Goal: Transaction & Acquisition: Book appointment/travel/reservation

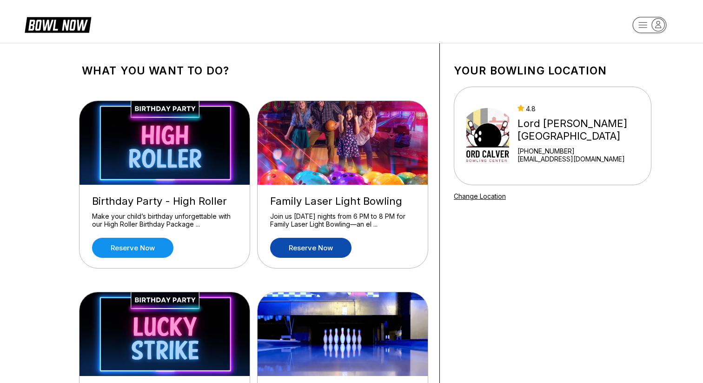
click at [306, 241] on link "Reserve now" at bounding box center [310, 248] width 81 height 20
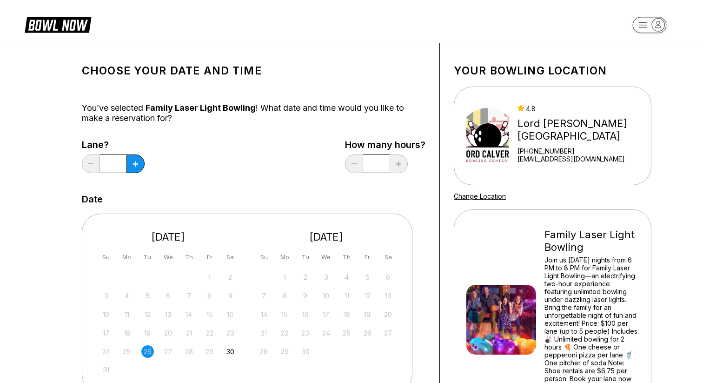
click at [267, 171] on div "Lane? * How many hours? *" at bounding box center [254, 159] width 344 height 38
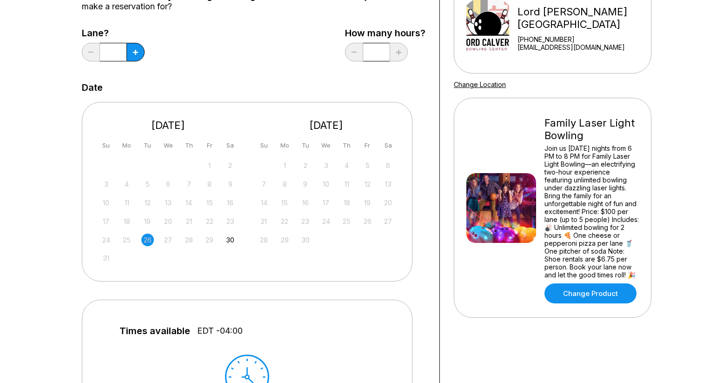
scroll to position [130, 0]
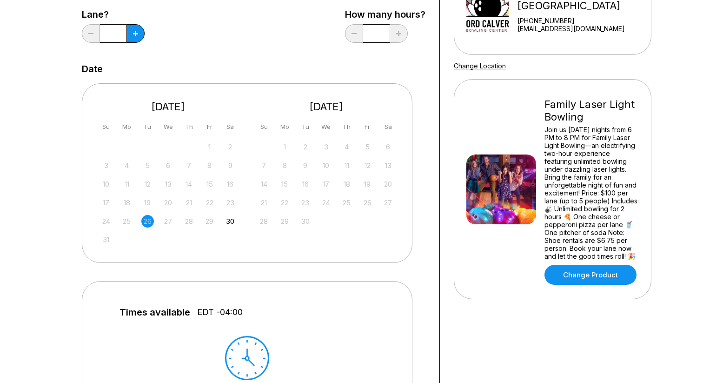
click at [261, 54] on div "Choose your Date and time You’ve selected Family Laser Light Bowling ! What dat…" at bounding box center [254, 268] width 344 height 682
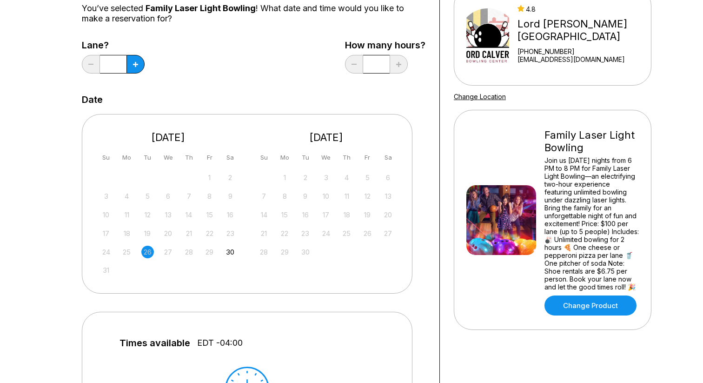
scroll to position [93, 0]
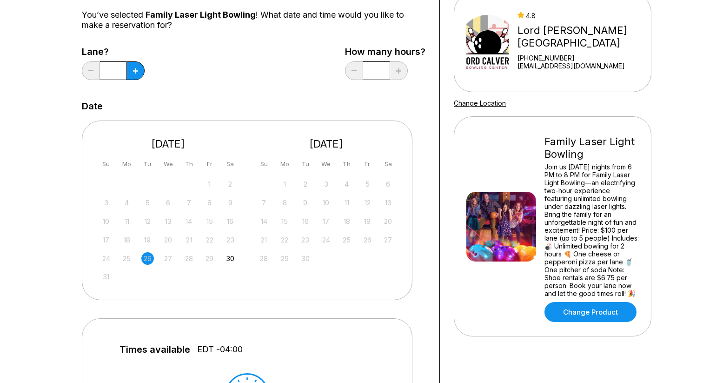
click at [71, 286] on div "Choose your Date and time You’ve selected Family Laser Light Bowling ! What dat…" at bounding box center [254, 305] width 372 height 710
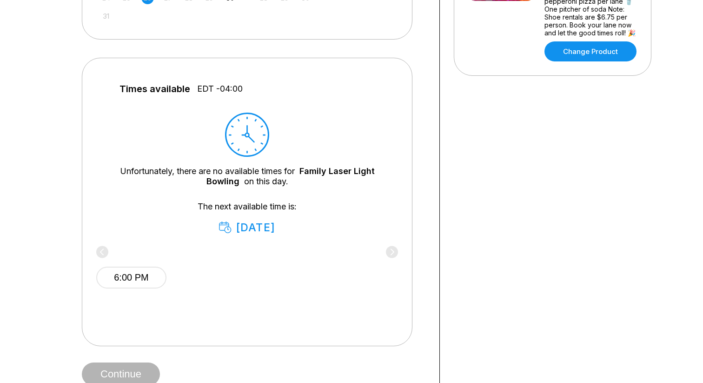
scroll to position [372, 0]
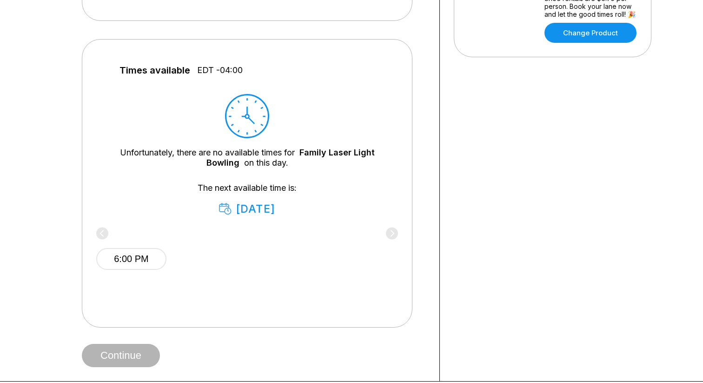
click at [242, 117] on icon at bounding box center [247, 116] width 44 height 44
click at [261, 209] on div "[DATE]" at bounding box center [247, 208] width 56 height 13
click at [42, 221] on div "Choose your Date and time You’ve selected Family Laser Light Bowling ! What dat…" at bounding box center [351, 26] width 703 height 711
click at [393, 229] on div "6:00 PM" at bounding box center [247, 257] width 302 height 56
click at [391, 233] on div "6:00 PM" at bounding box center [247, 257] width 302 height 56
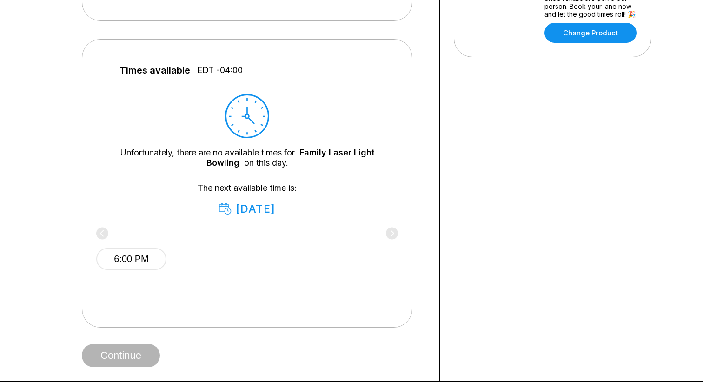
click at [246, 114] on icon at bounding box center [247, 116] width 36 height 36
click at [551, 273] on div "Your bowling location 4.8 [GEOGRAPHIC_DATA][PERSON_NAME] [PHONE_NUMBER] [EMAIL_…" at bounding box center [553, 26] width 226 height 710
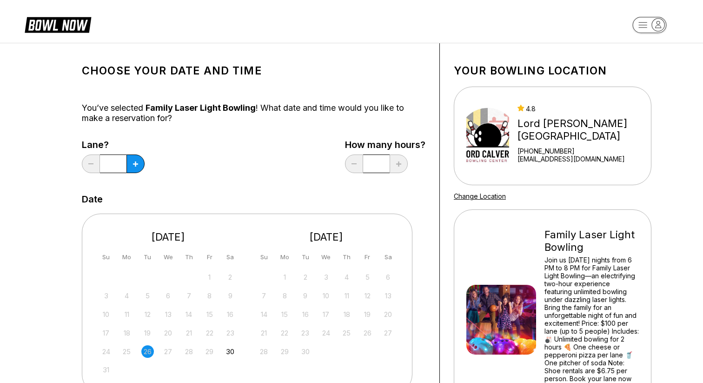
scroll to position [19, 0]
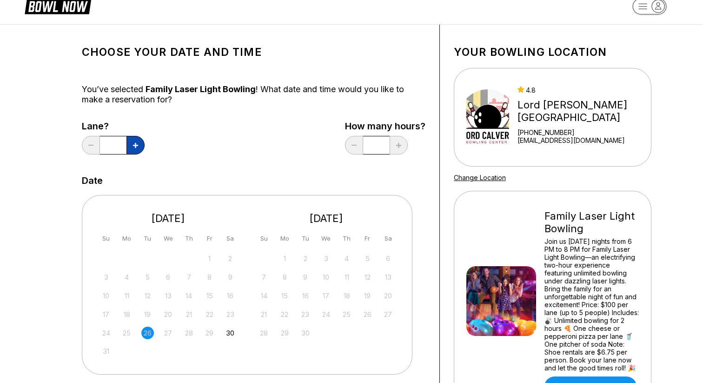
click at [139, 147] on button at bounding box center [136, 145] width 18 height 19
type input "*"
